Goal: Transaction & Acquisition: Purchase product/service

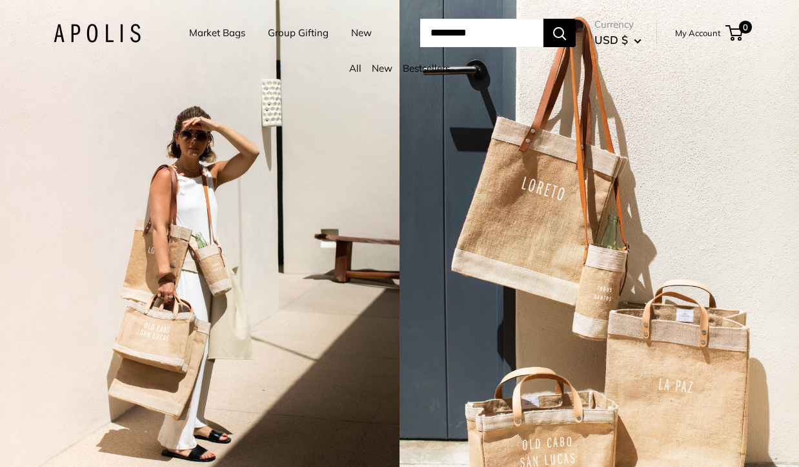
click at [715, 32] on link "My Account" at bounding box center [698, 32] width 46 height 15
click at [201, 27] on link "Market Bags" at bounding box center [217, 33] width 56 height 18
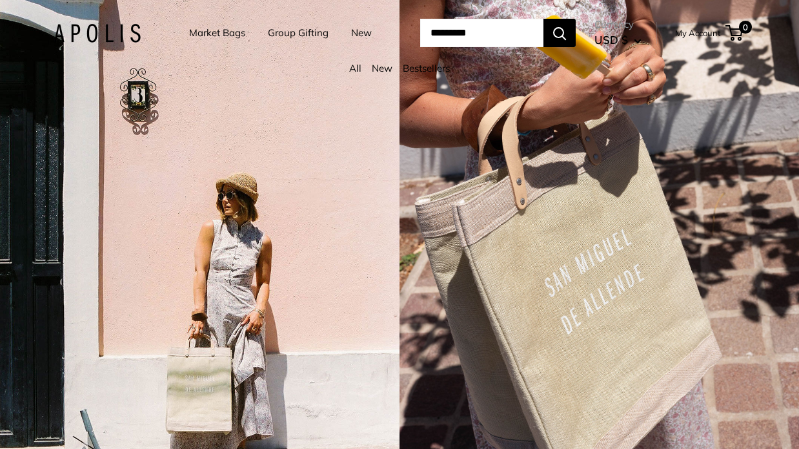
click at [204, 30] on link "Market Bags" at bounding box center [217, 33] width 56 height 18
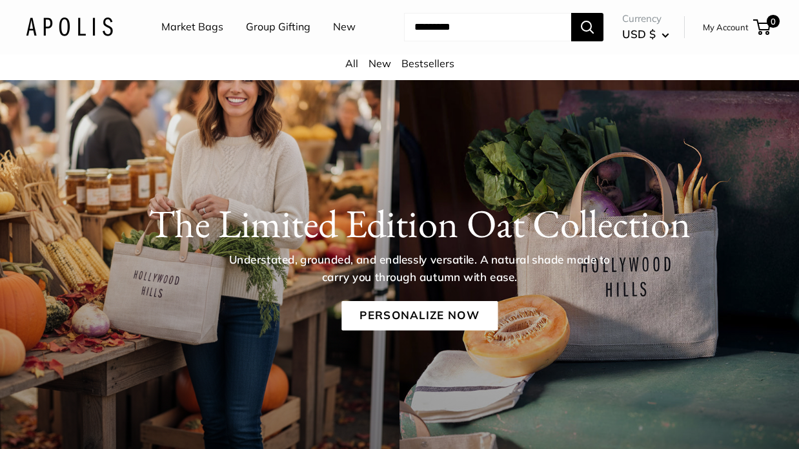
scroll to position [47, 0]
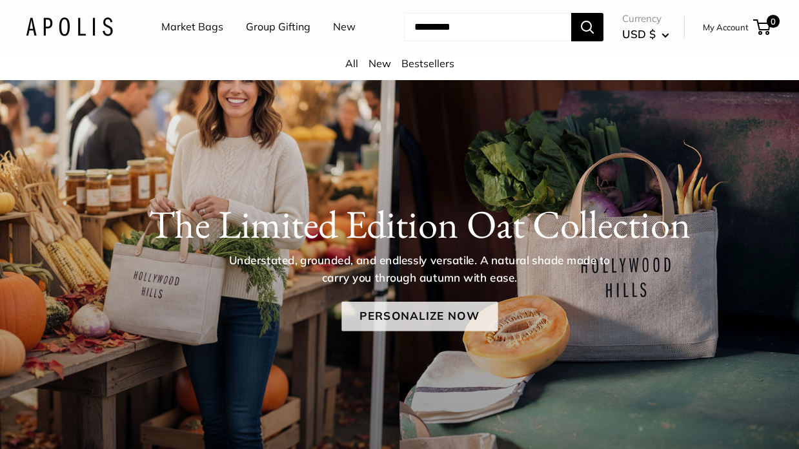
click at [416, 312] on link "Personalize Now" at bounding box center [420, 317] width 156 height 30
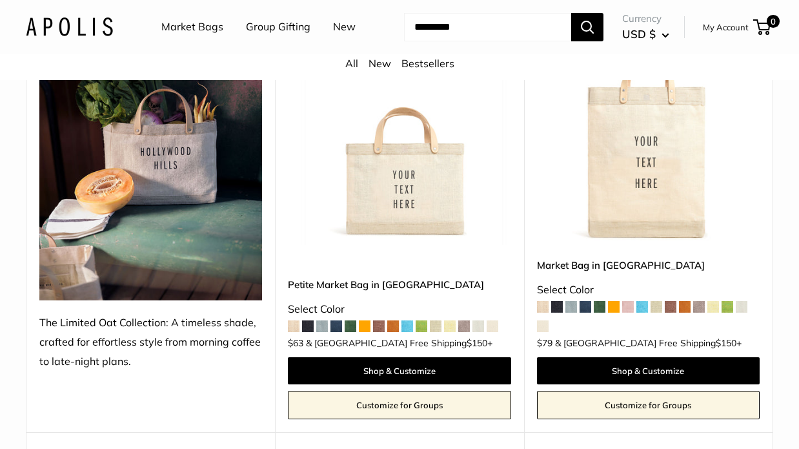
scroll to position [229, 0]
click at [467, 324] on span at bounding box center [464, 326] width 12 height 12
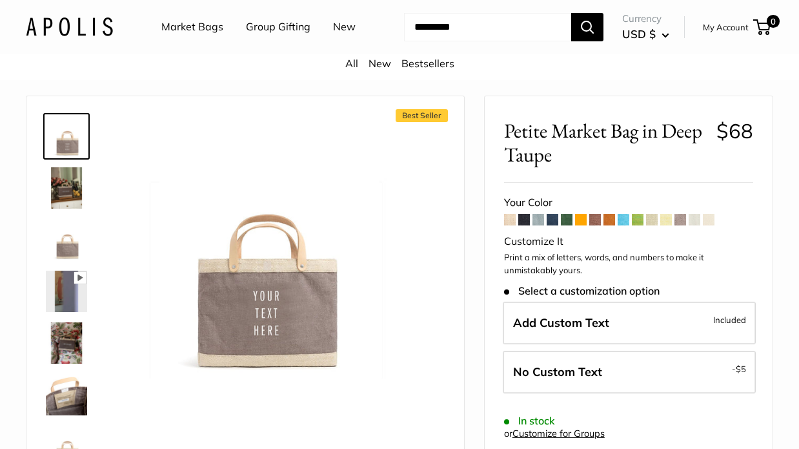
scroll to position [16, 0]
click at [68, 183] on img at bounding box center [66, 187] width 41 height 41
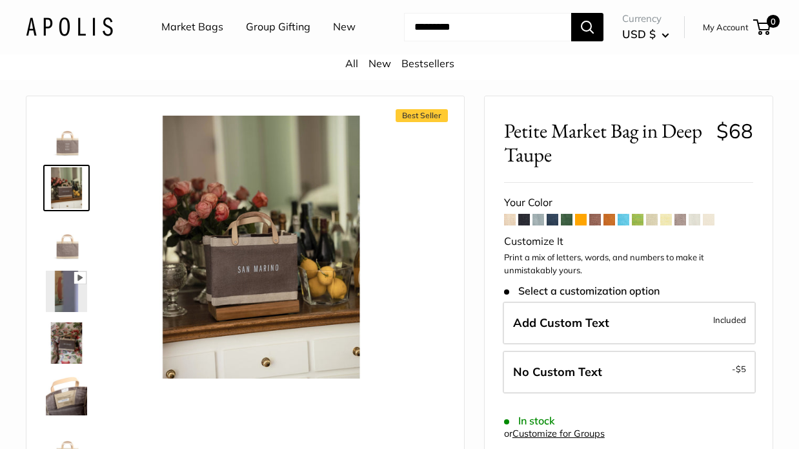
click at [70, 249] on img at bounding box center [66, 239] width 41 height 41
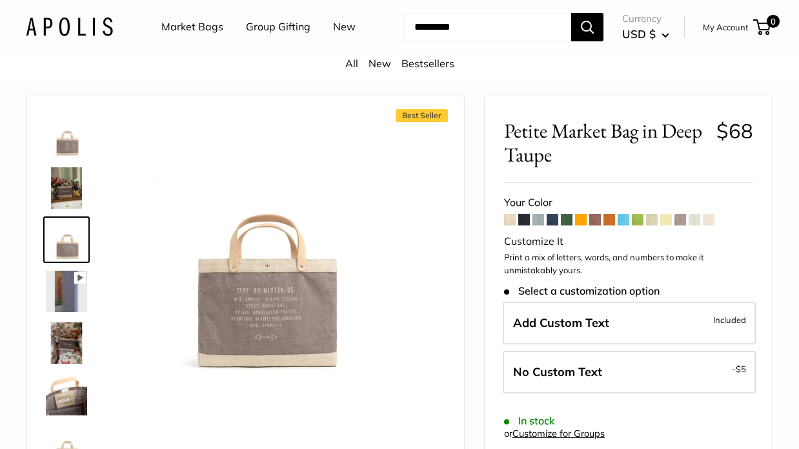
click at [71, 298] on img at bounding box center [66, 291] width 41 height 41
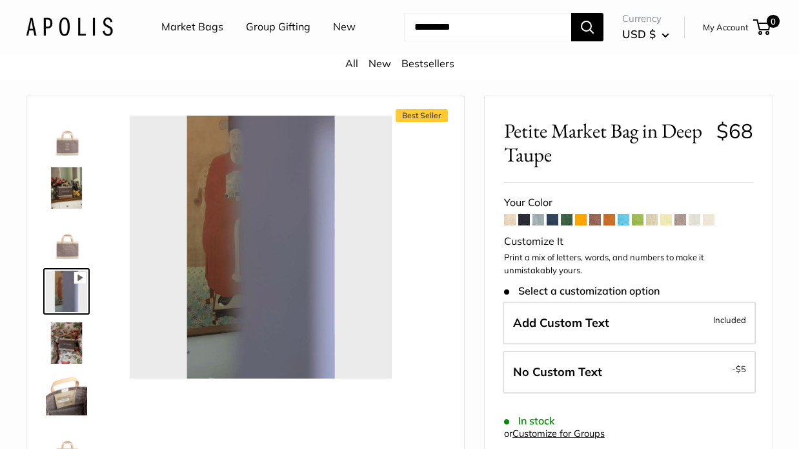
type input "*"
click at [62, 341] on img at bounding box center [66, 342] width 41 height 41
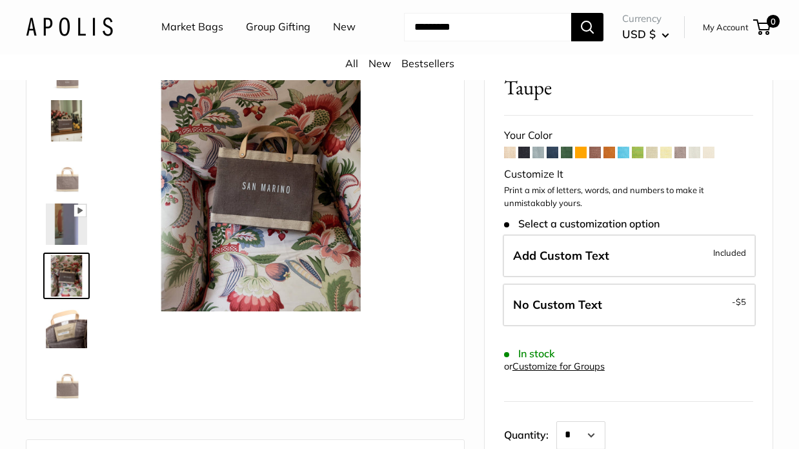
scroll to position [84, 0]
click at [66, 329] on img at bounding box center [66, 326] width 41 height 41
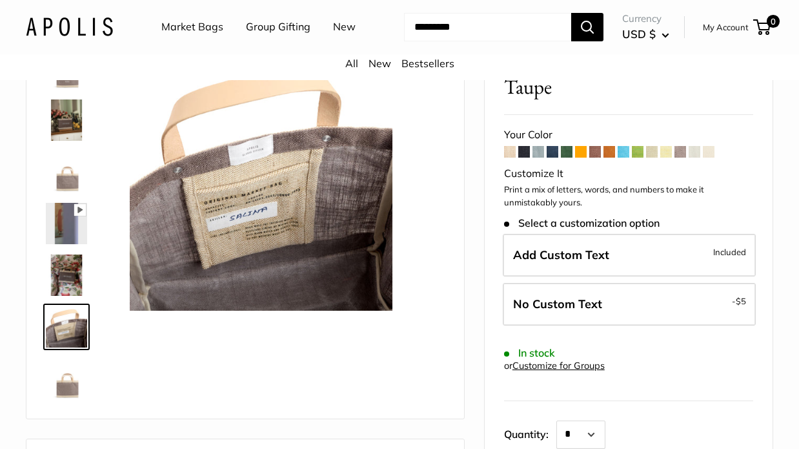
click at [68, 379] on img at bounding box center [66, 378] width 41 height 41
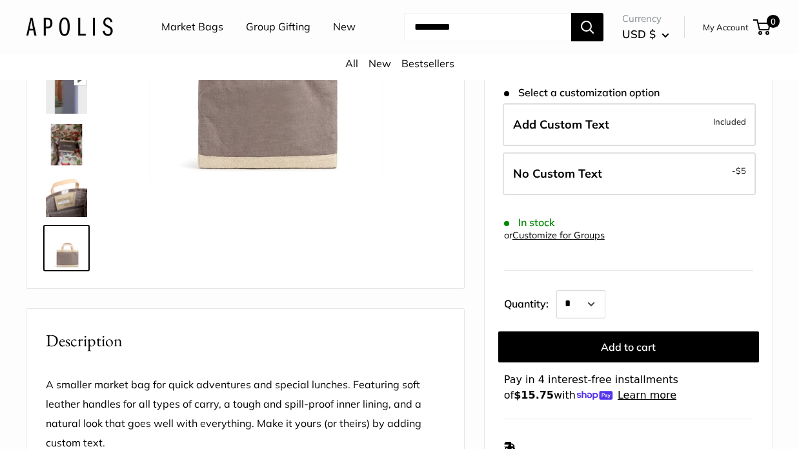
scroll to position [213, 0]
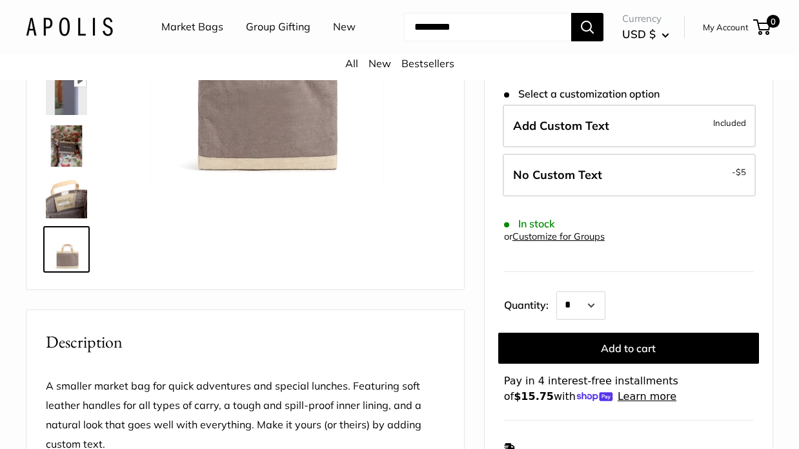
click at [68, 199] on img at bounding box center [66, 197] width 41 height 41
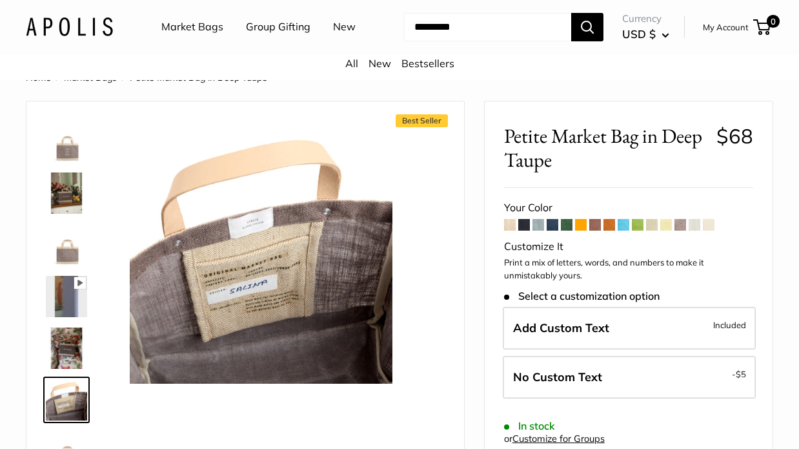
scroll to position [10, 0]
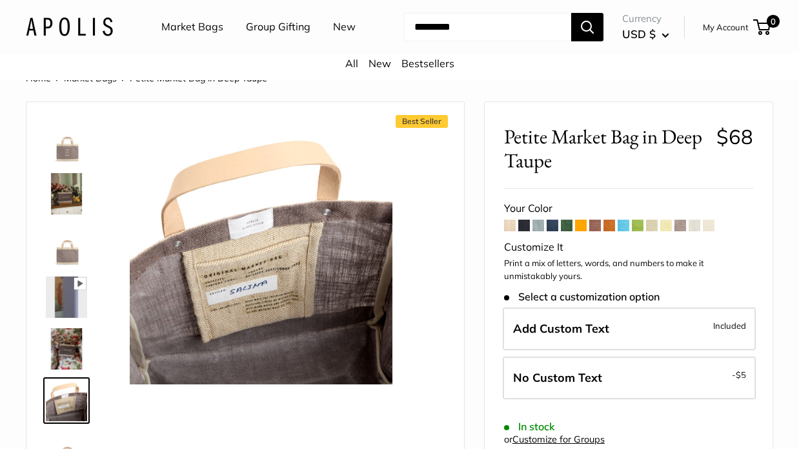
click at [593, 221] on span at bounding box center [596, 226] width 12 height 12
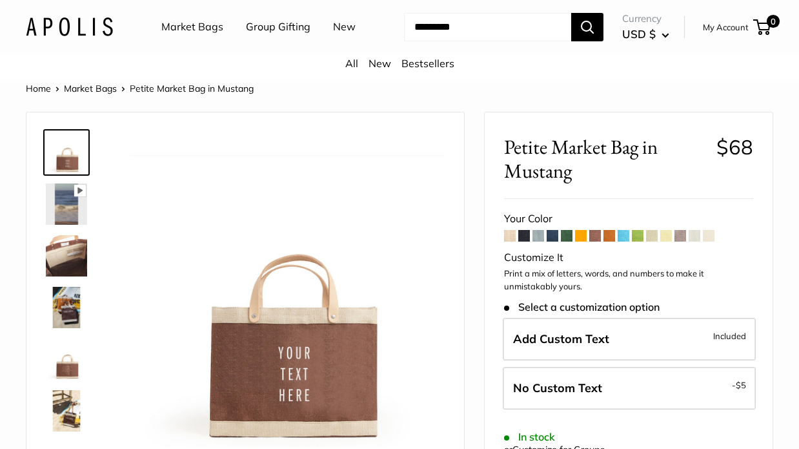
click at [682, 234] on span at bounding box center [681, 236] width 12 height 12
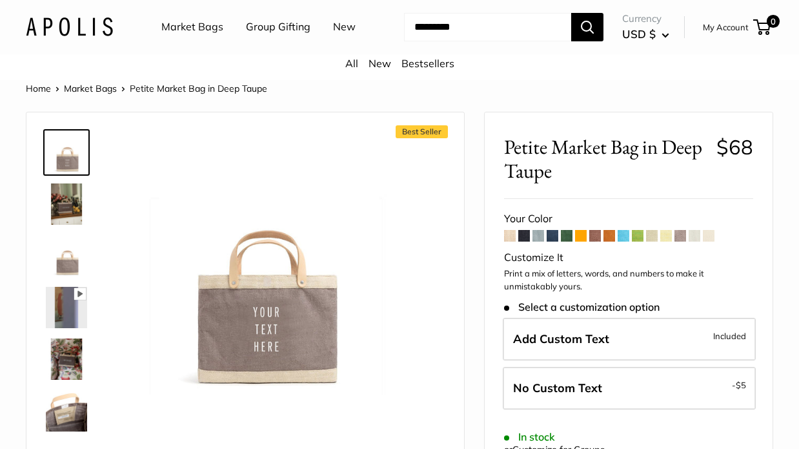
click at [537, 232] on span at bounding box center [539, 236] width 12 height 12
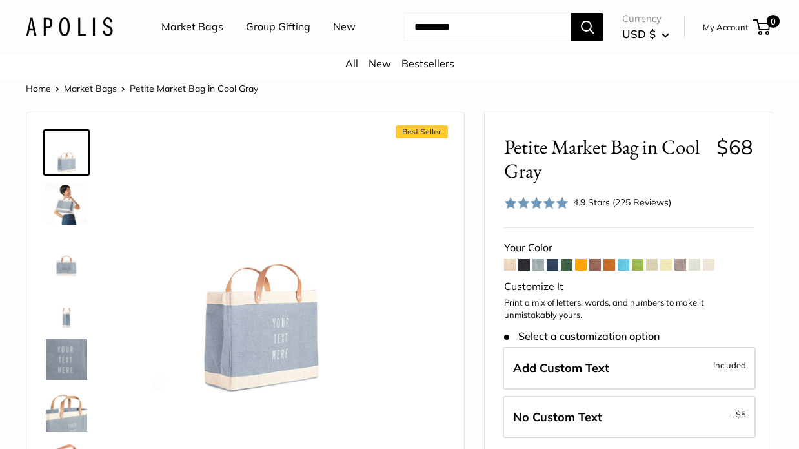
click at [513, 261] on span at bounding box center [510, 265] width 12 height 12
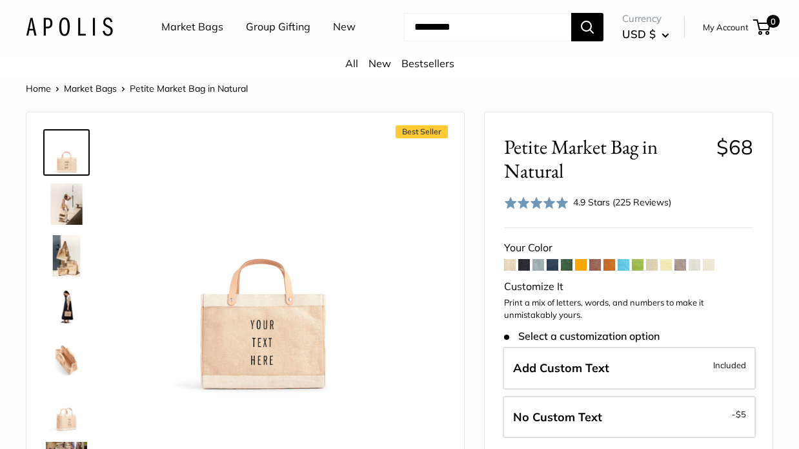
click at [522, 263] on span at bounding box center [524, 265] width 12 height 12
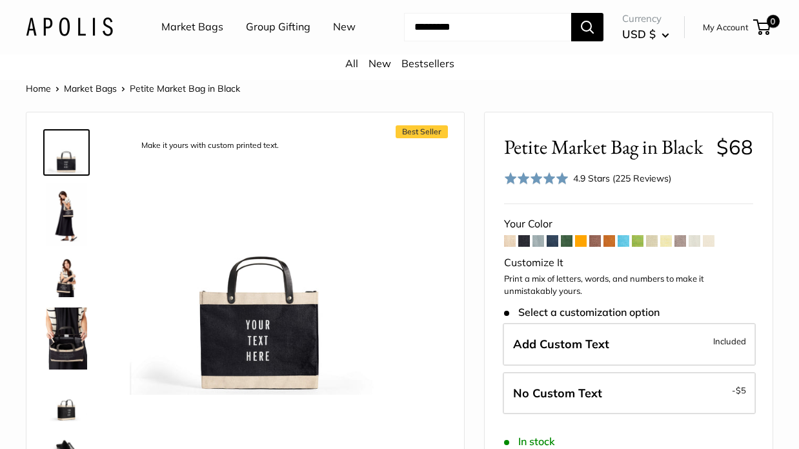
click at [550, 238] on span at bounding box center [553, 241] width 12 height 12
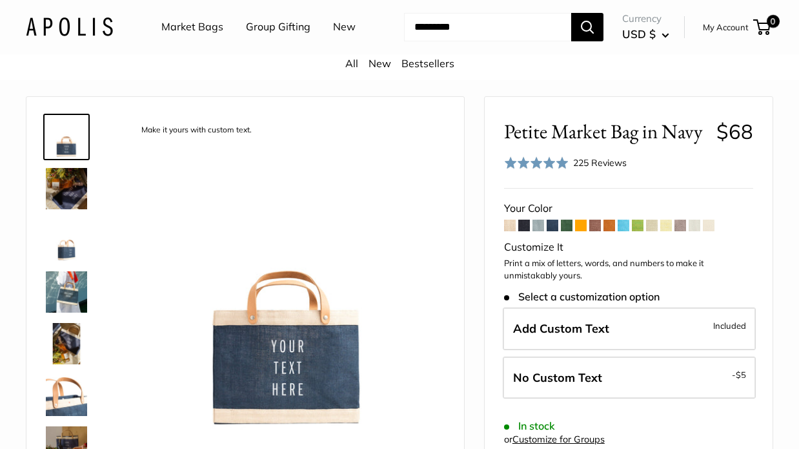
scroll to position [28, 0]
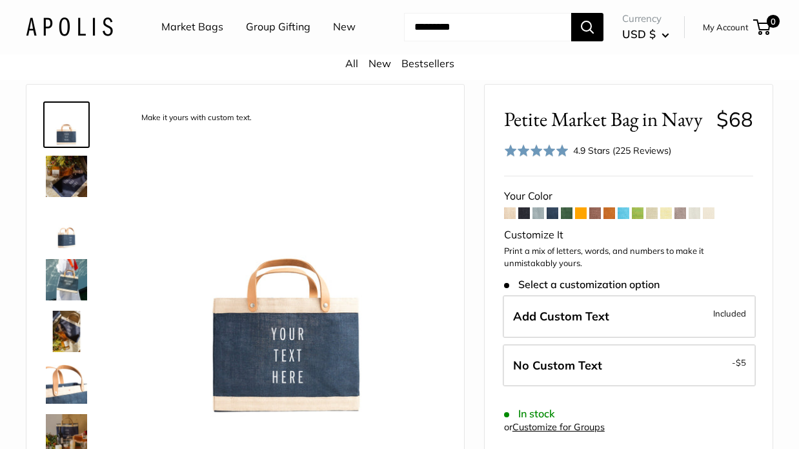
click at [553, 207] on span at bounding box center [553, 213] width 12 height 12
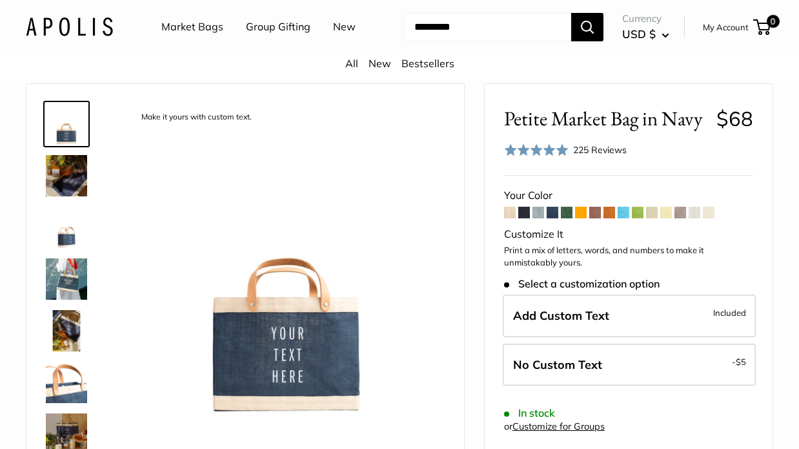
scroll to position [42, 0]
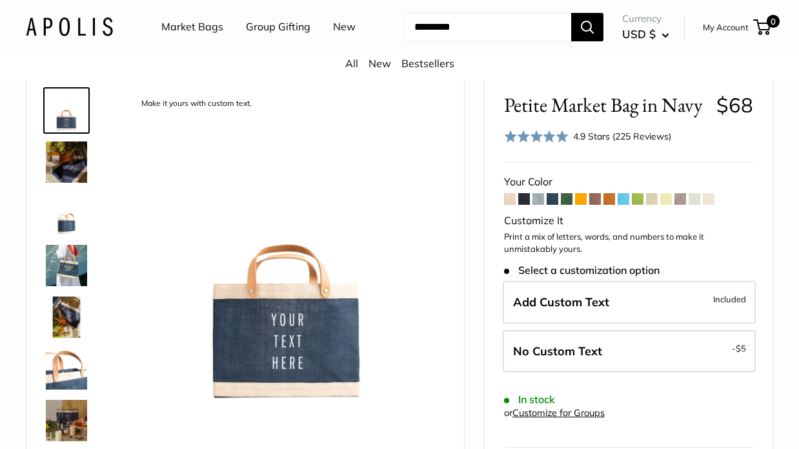
click at [566, 193] on span at bounding box center [567, 199] width 12 height 12
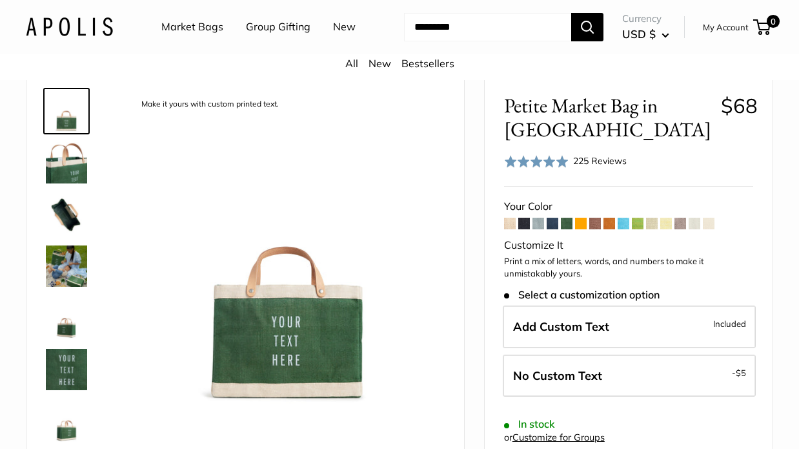
scroll to position [43, 0]
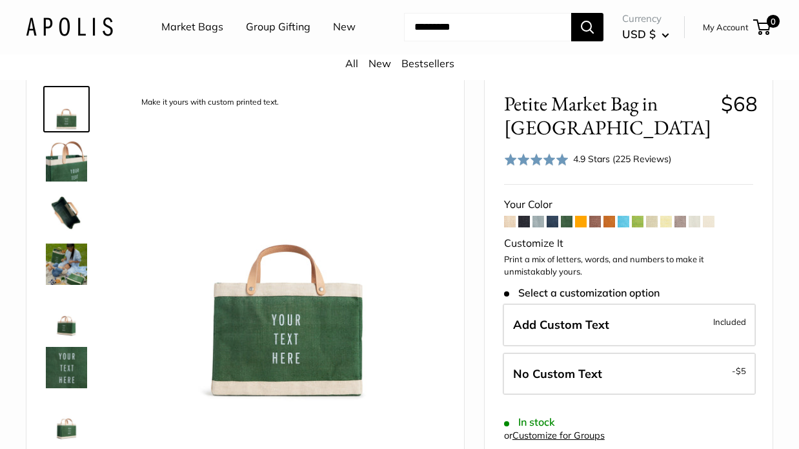
click at [582, 217] on span at bounding box center [581, 222] width 12 height 12
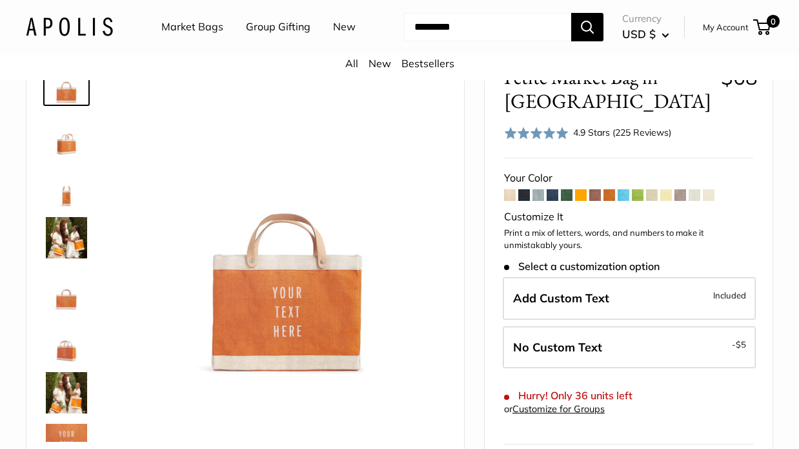
scroll to position [74, 0]
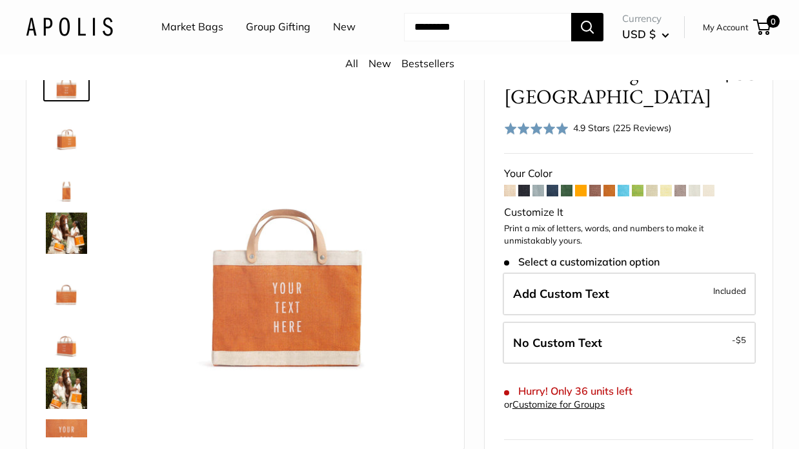
click at [596, 186] on span at bounding box center [596, 191] width 12 height 12
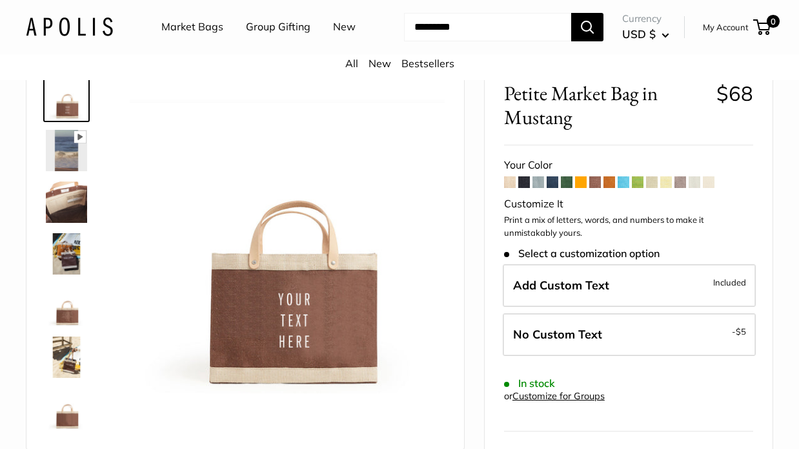
scroll to position [55, 0]
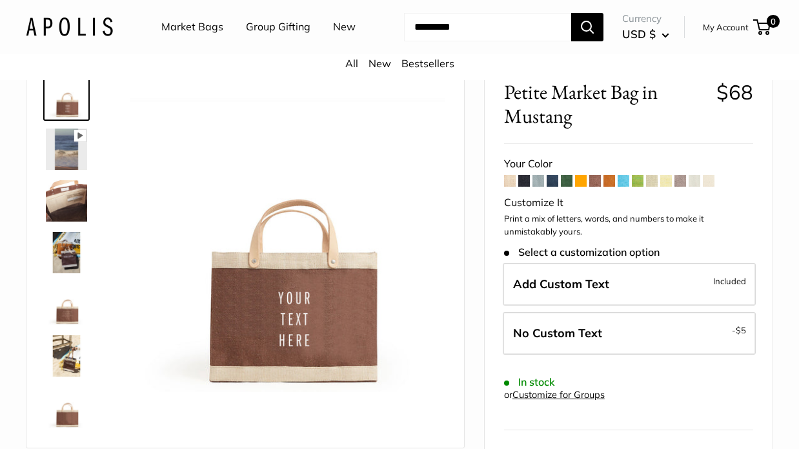
click at [596, 176] on span at bounding box center [596, 181] width 12 height 12
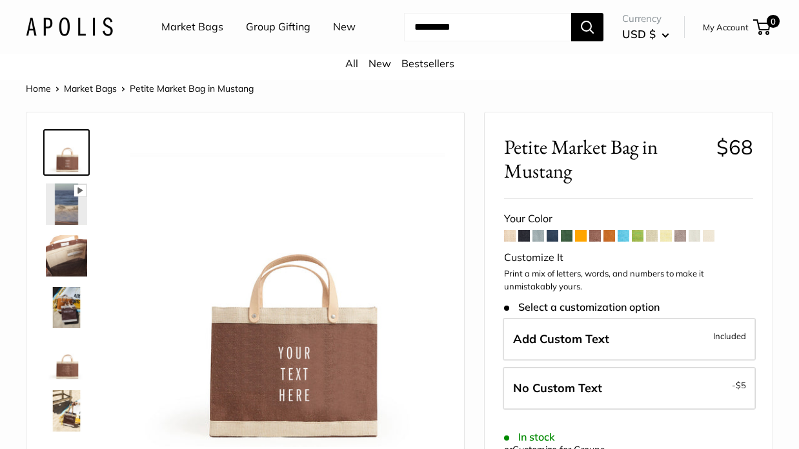
click at [593, 235] on span at bounding box center [596, 236] width 12 height 12
click at [610, 231] on span at bounding box center [610, 236] width 12 height 12
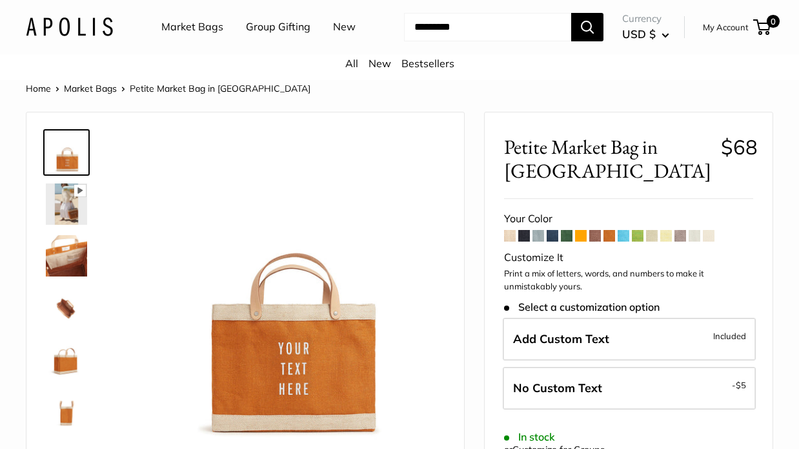
click at [611, 232] on span at bounding box center [610, 236] width 12 height 12
click at [626, 232] on span at bounding box center [624, 236] width 12 height 12
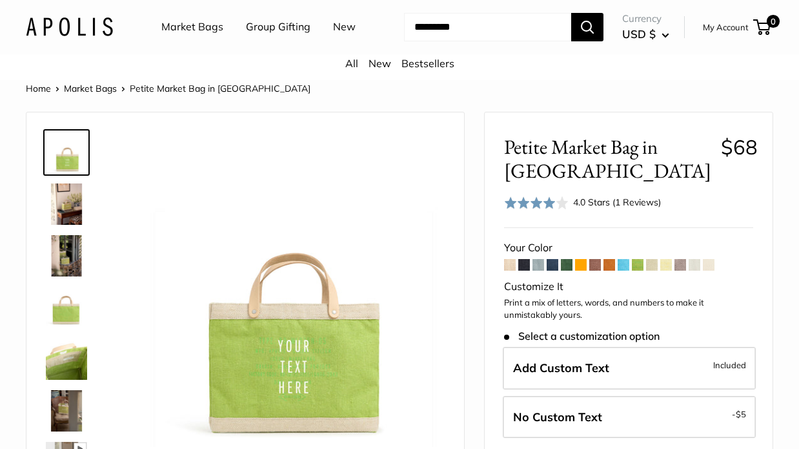
click at [652, 260] on span at bounding box center [652, 265] width 12 height 12
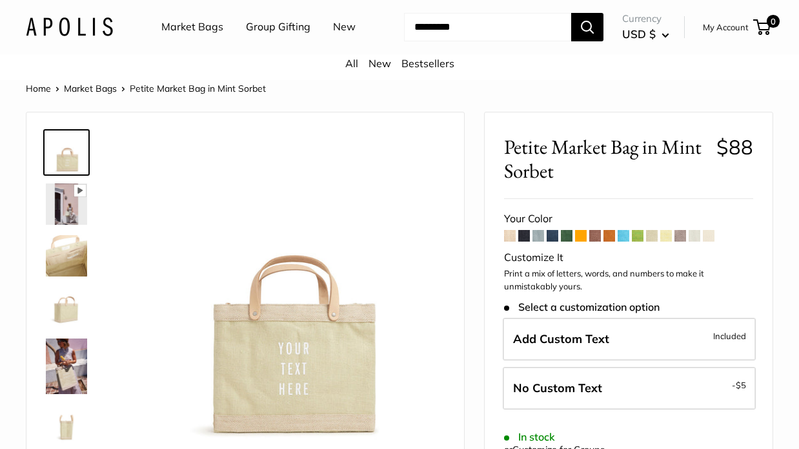
click at [668, 232] on span at bounding box center [667, 236] width 12 height 12
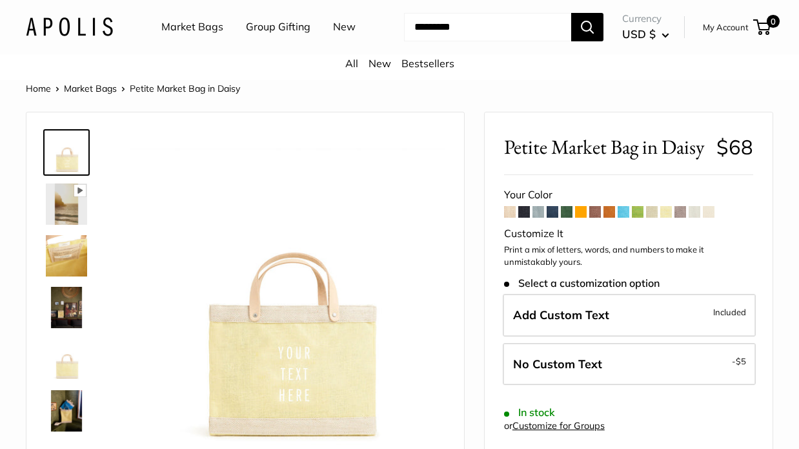
click at [681, 207] on span at bounding box center [681, 212] width 12 height 12
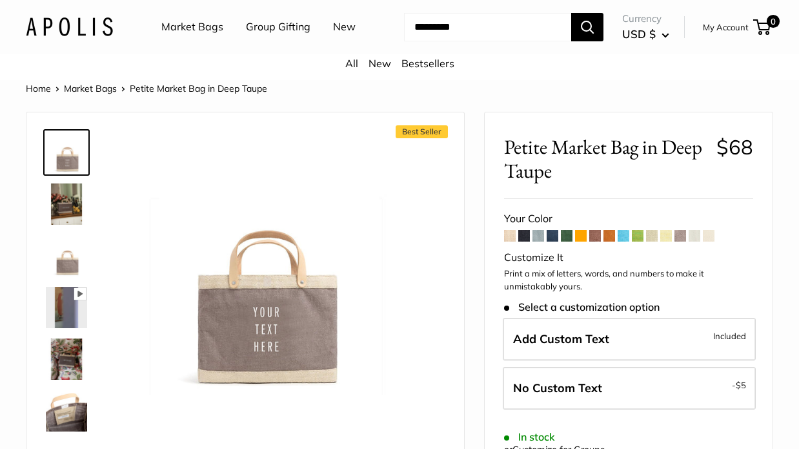
click at [694, 232] on span at bounding box center [695, 236] width 12 height 12
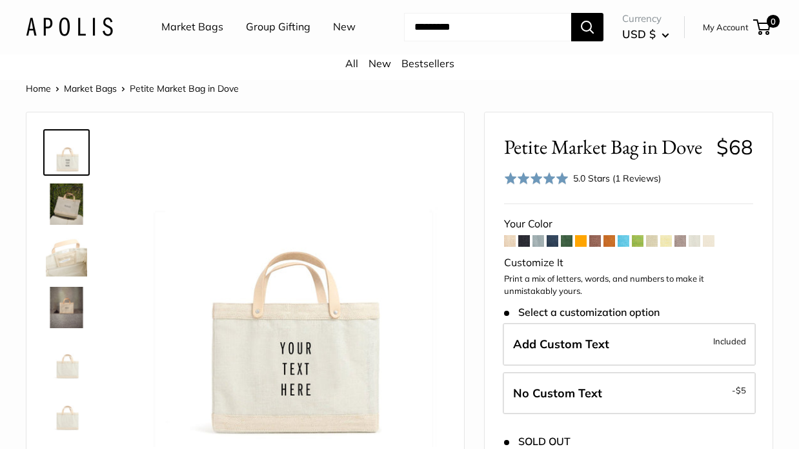
click at [713, 238] on span at bounding box center [709, 241] width 12 height 12
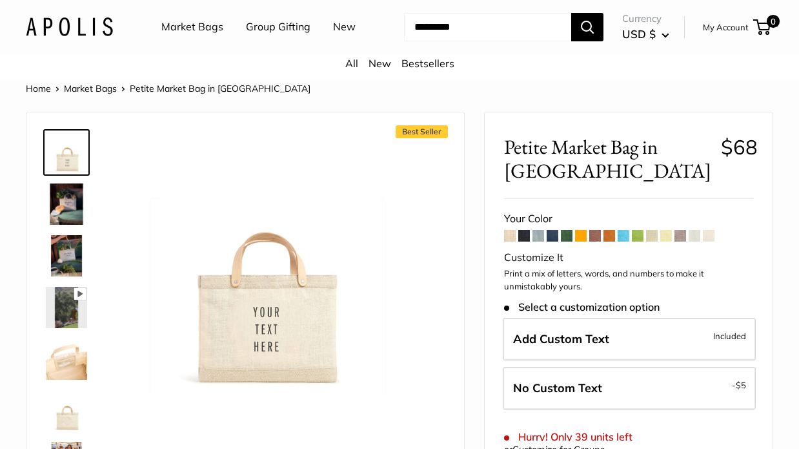
click at [539, 230] on span at bounding box center [539, 236] width 12 height 12
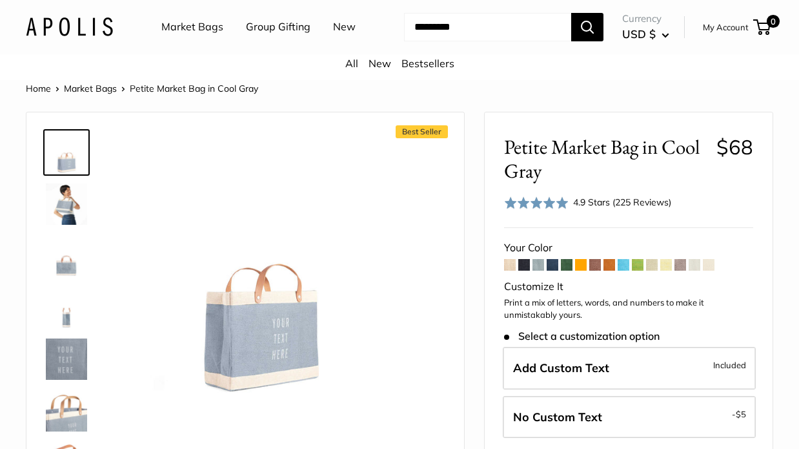
click at [624, 260] on span at bounding box center [624, 265] width 12 height 12
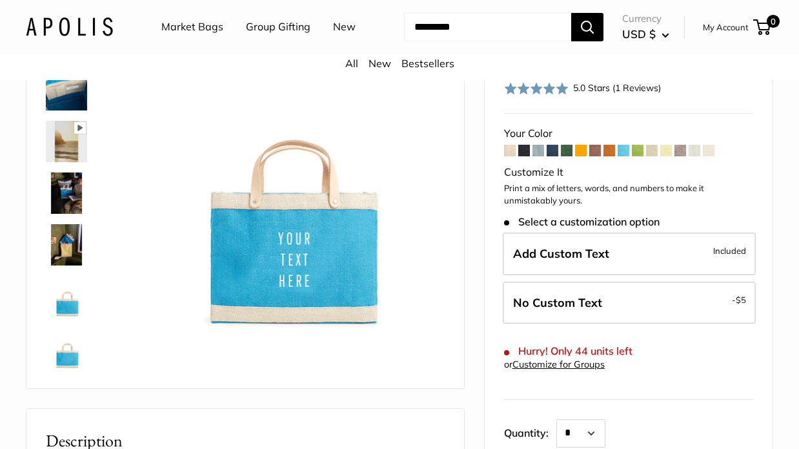
scroll to position [114, 0]
click at [598, 145] on span at bounding box center [596, 151] width 12 height 12
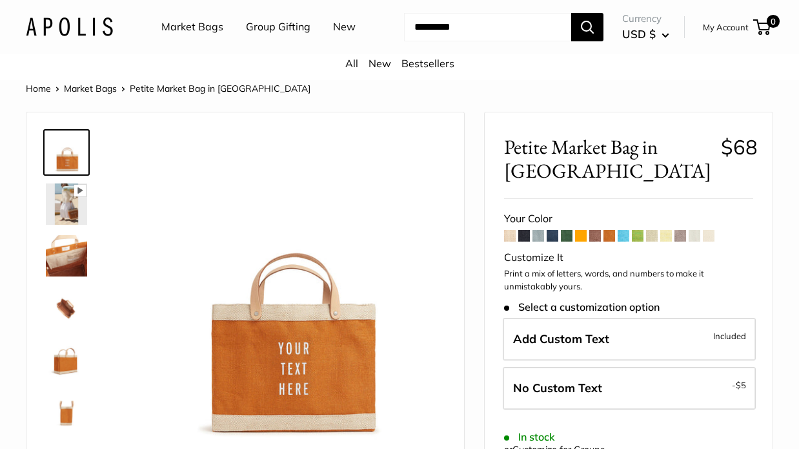
click at [653, 232] on span at bounding box center [652, 236] width 12 height 12
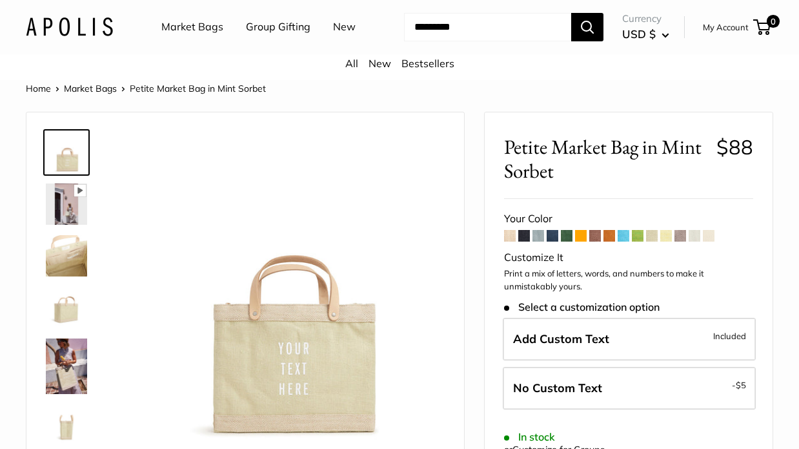
click at [677, 230] on span at bounding box center [681, 236] width 12 height 12
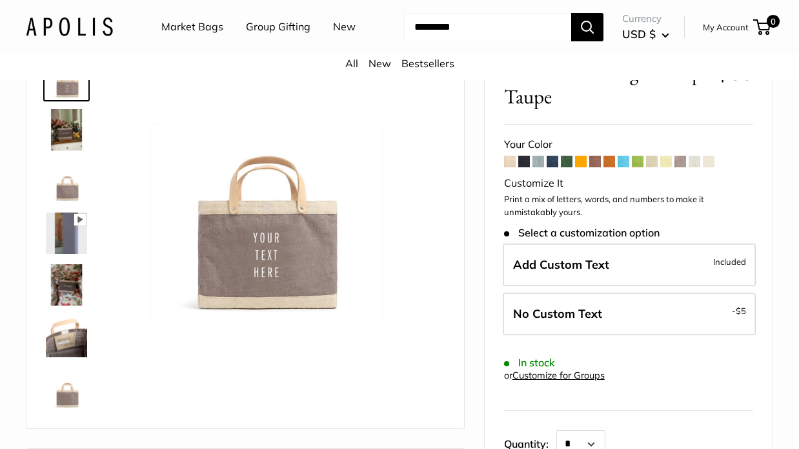
scroll to position [73, 0]
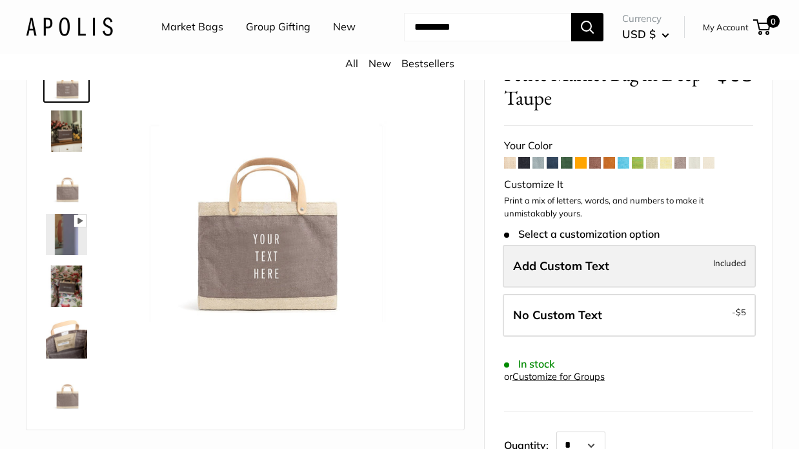
click at [542, 262] on span "Add Custom Text" at bounding box center [561, 265] width 96 height 15
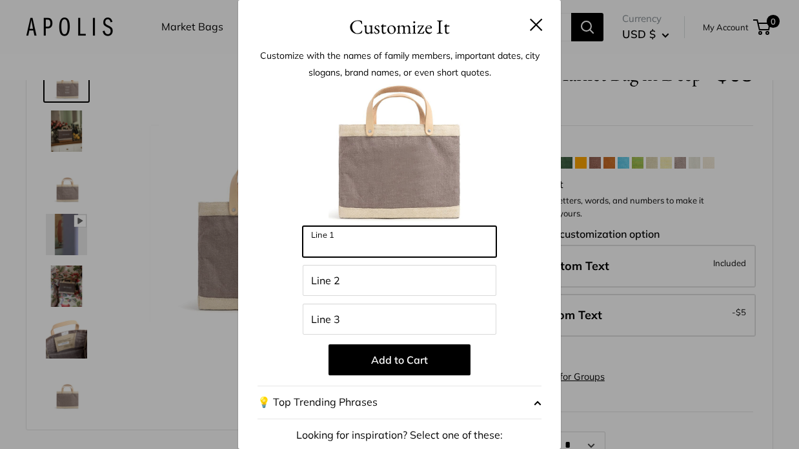
click at [323, 241] on input "Line 1" at bounding box center [400, 241] width 194 height 31
type input "*"
type input "****"
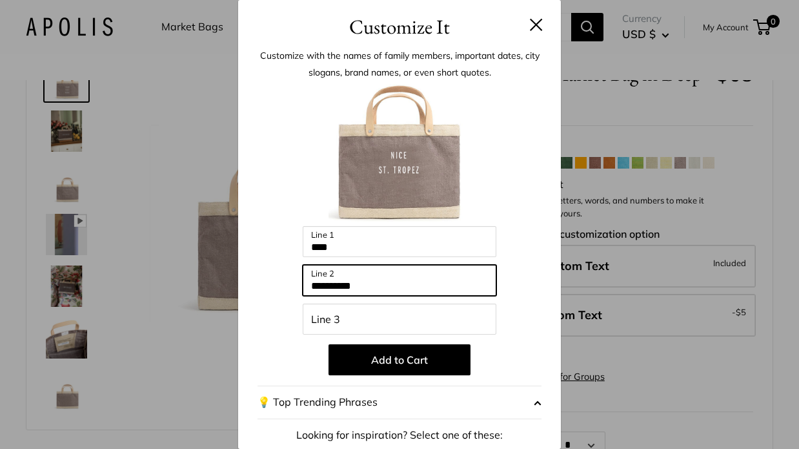
type input "**********"
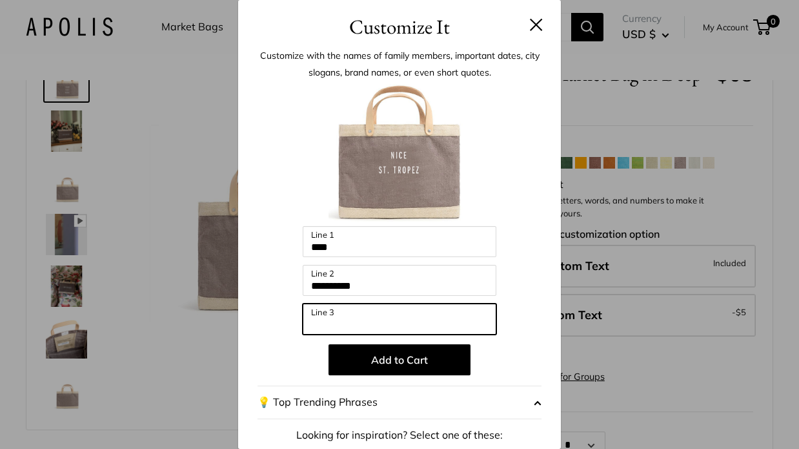
click at [321, 324] on input "Line 3" at bounding box center [400, 318] width 194 height 31
type input "******"
click at [536, 23] on button at bounding box center [536, 24] width 13 height 13
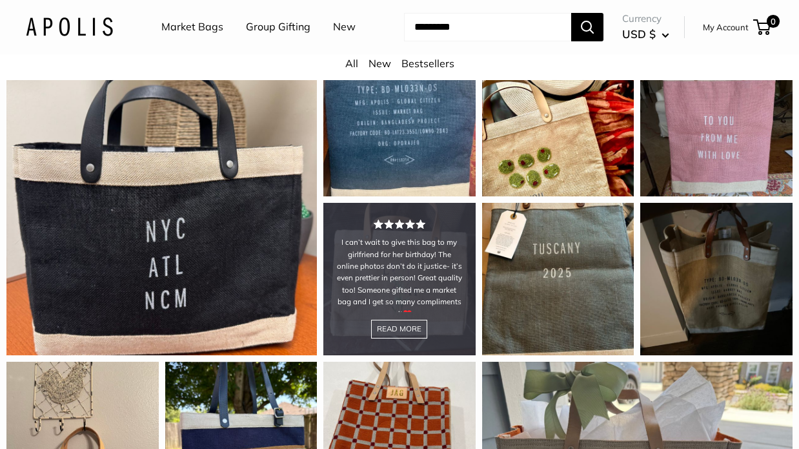
scroll to position [1185, 0]
click at [418, 245] on div "I can’t wait to give this bag to my girlfriend for her birthday! The online pho…" at bounding box center [399, 279] width 152 height 152
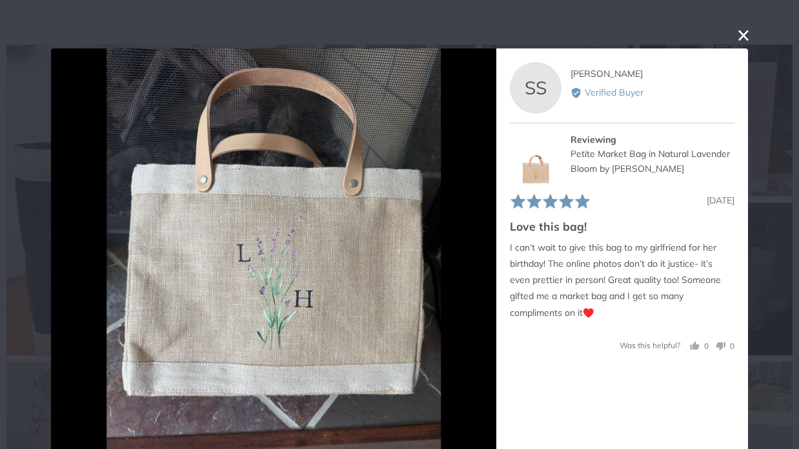
scroll to position [45, 0]
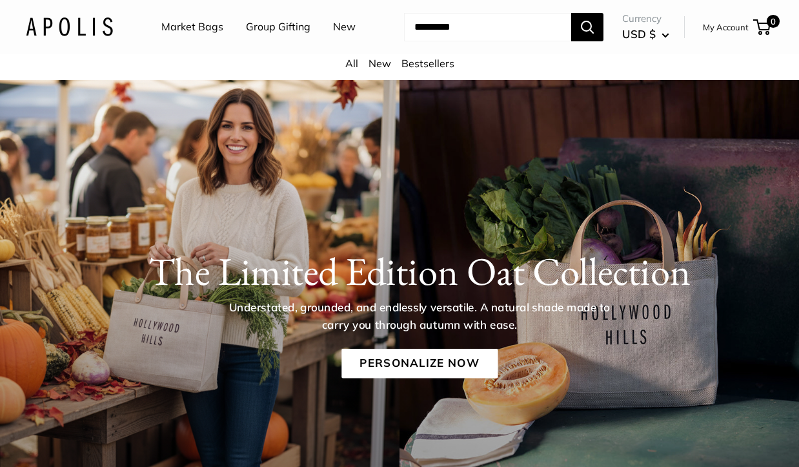
click at [189, 23] on link "Market Bags" at bounding box center [192, 26] width 62 height 19
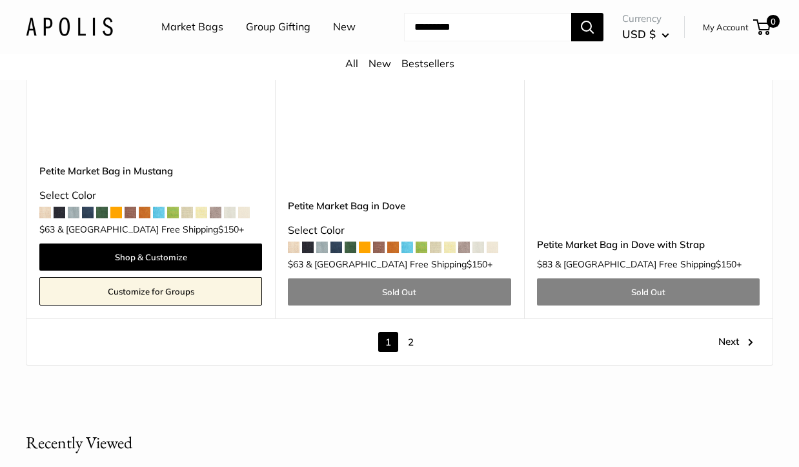
scroll to position [6804, 0]
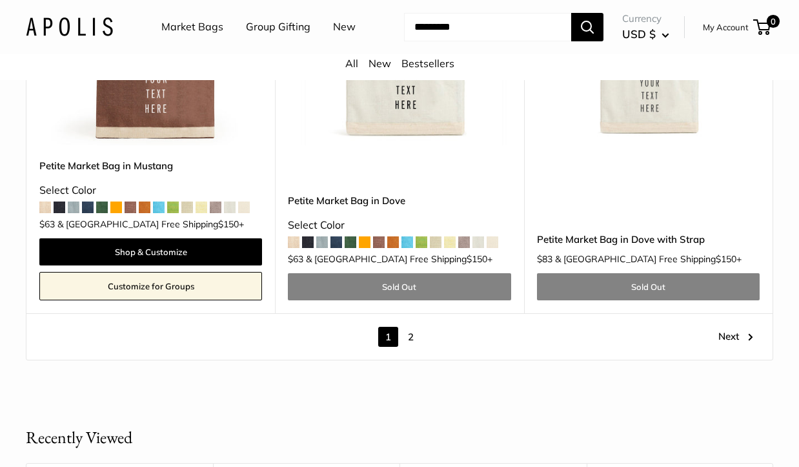
click at [415, 327] on link "2" at bounding box center [411, 337] width 20 height 20
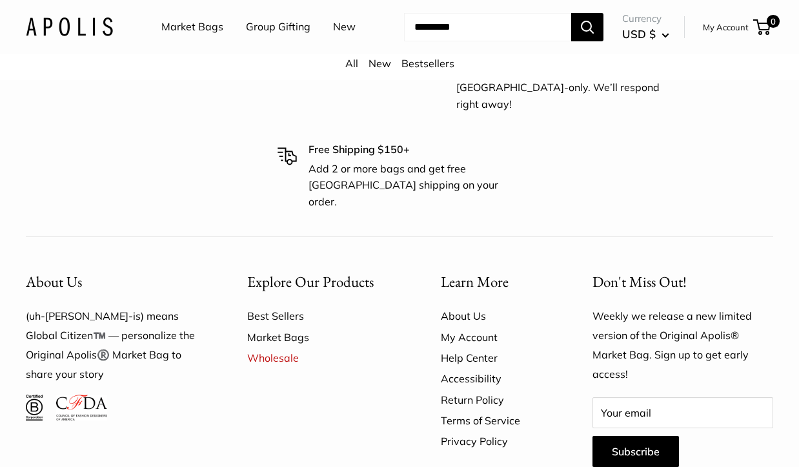
scroll to position [4990, 0]
